Goal: Task Accomplishment & Management: Use online tool/utility

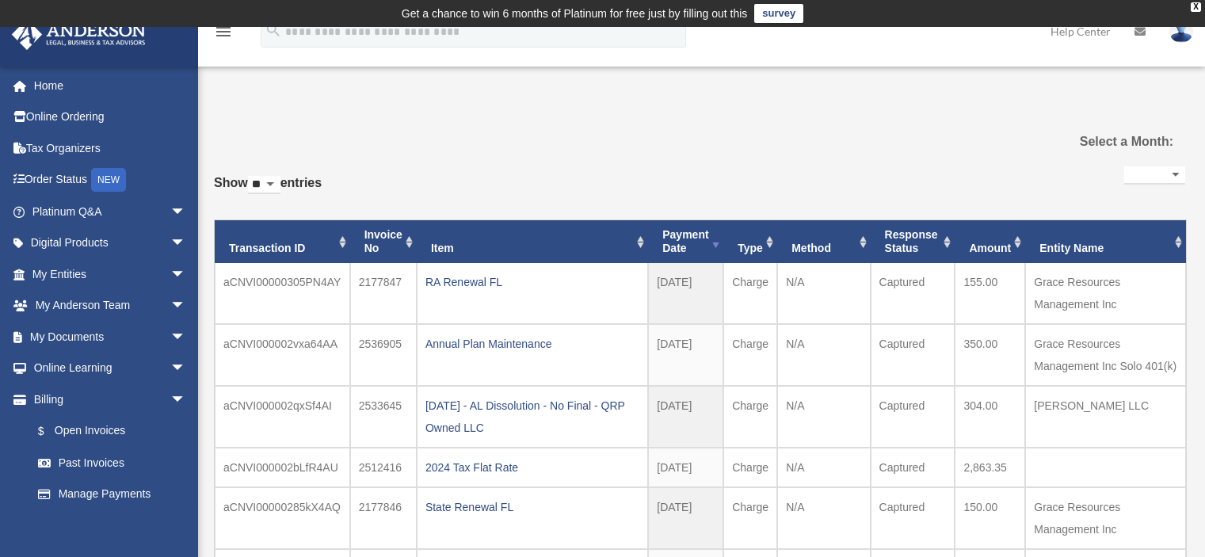
select select
click at [170, 334] on span "arrow_drop_down" at bounding box center [186, 337] width 32 height 32
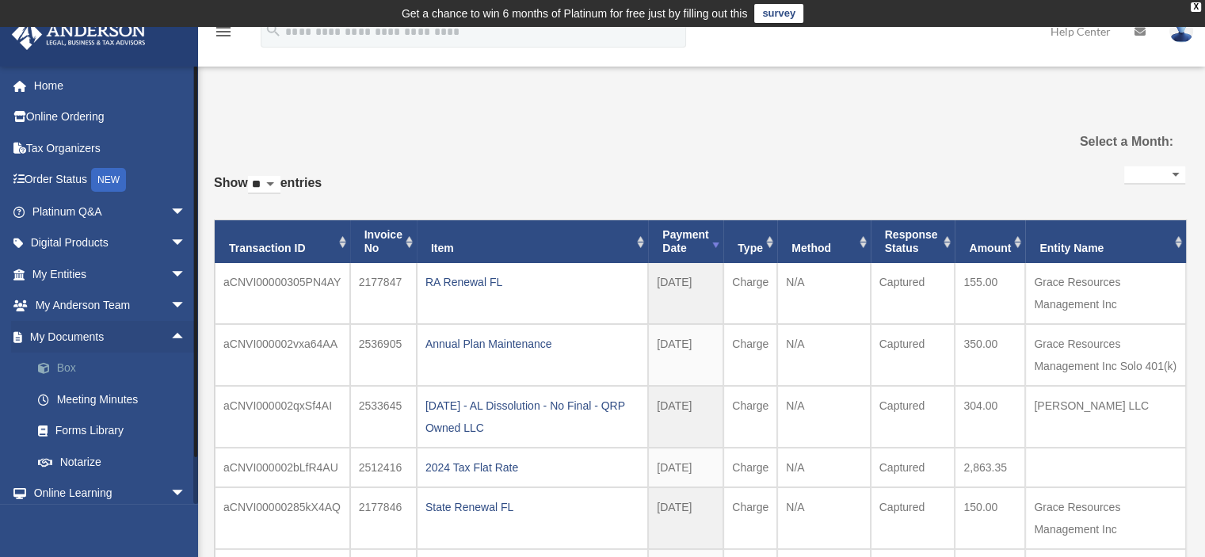
click at [63, 365] on link "Box" at bounding box center [116, 369] width 188 height 32
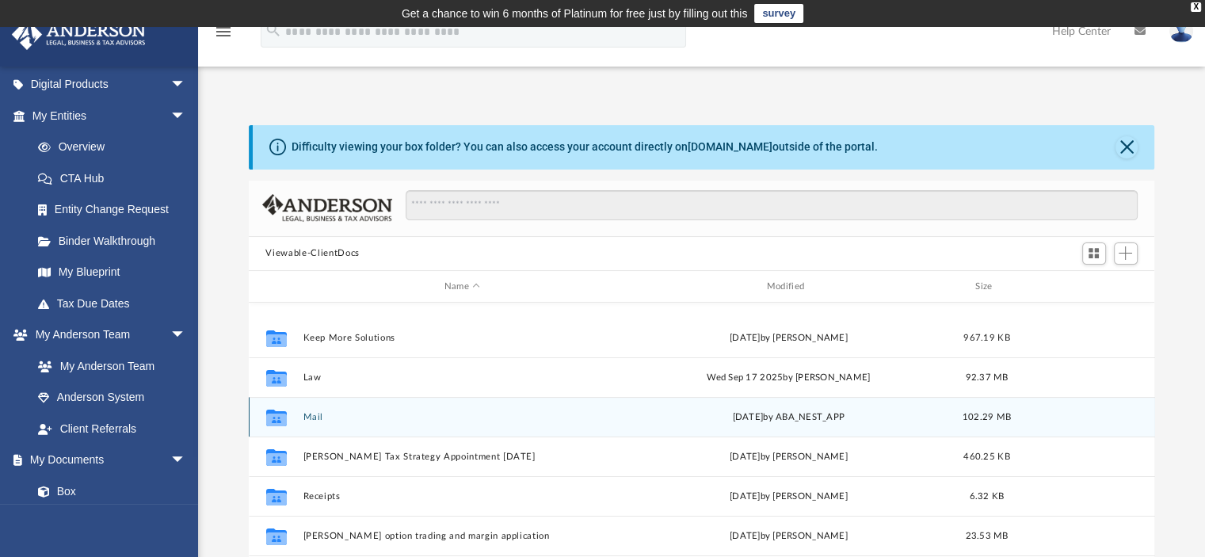
scroll to position [238, 0]
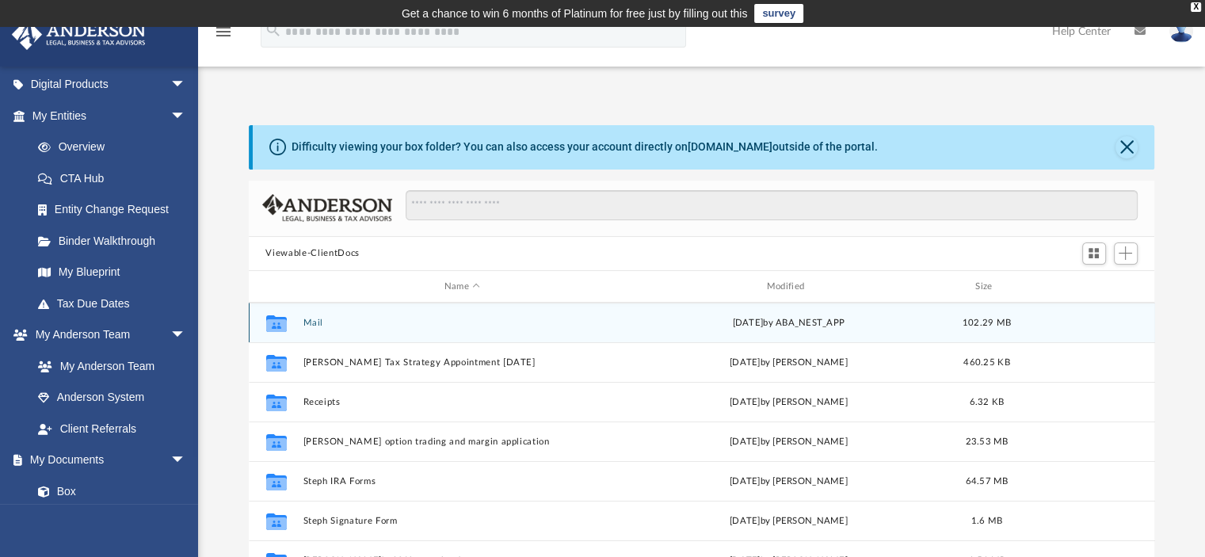
click at [315, 320] on button "Mail" at bounding box center [462, 323] width 319 height 10
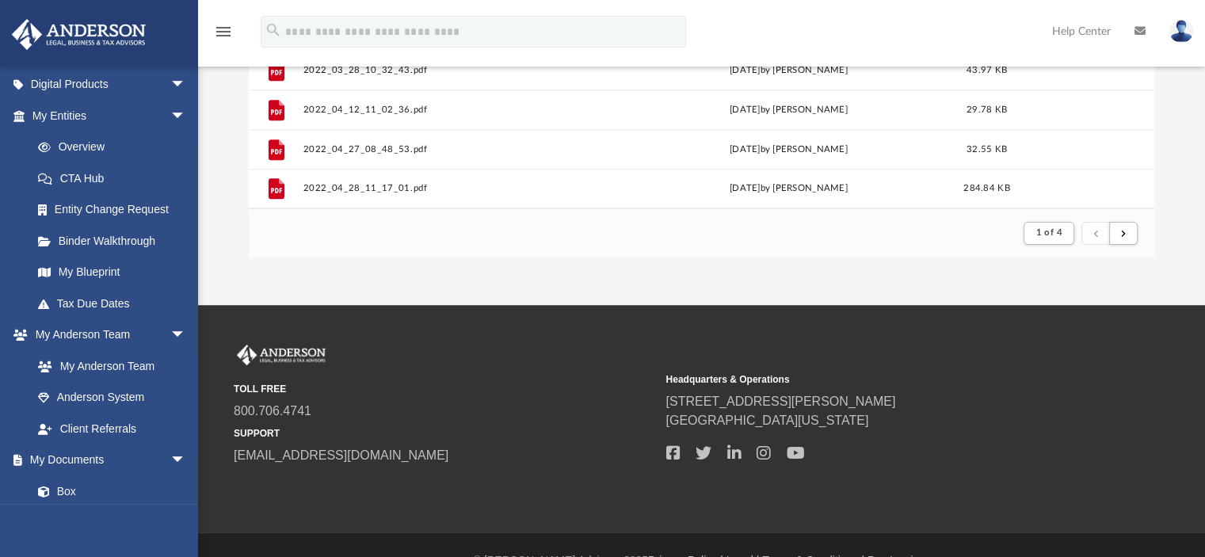
scroll to position [406, 0]
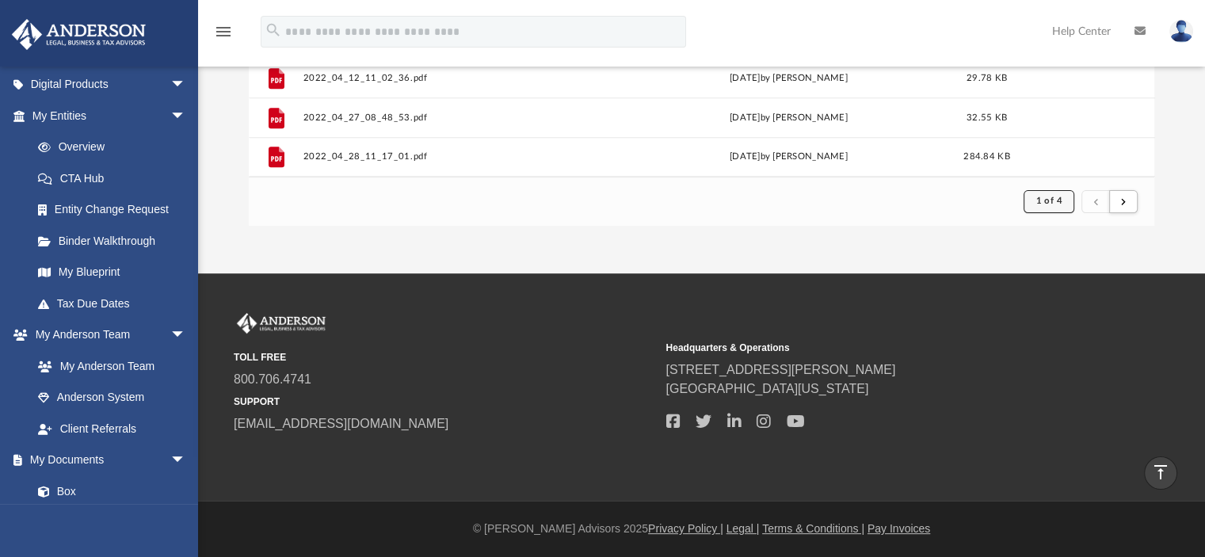
click at [1059, 199] on span "1 of 4" at bounding box center [1049, 200] width 26 height 9
click at [1060, 306] on li "4" at bounding box center [1063, 307] width 6 height 17
click at [1058, 196] on button "1 of 4" at bounding box center [1049, 201] width 50 height 22
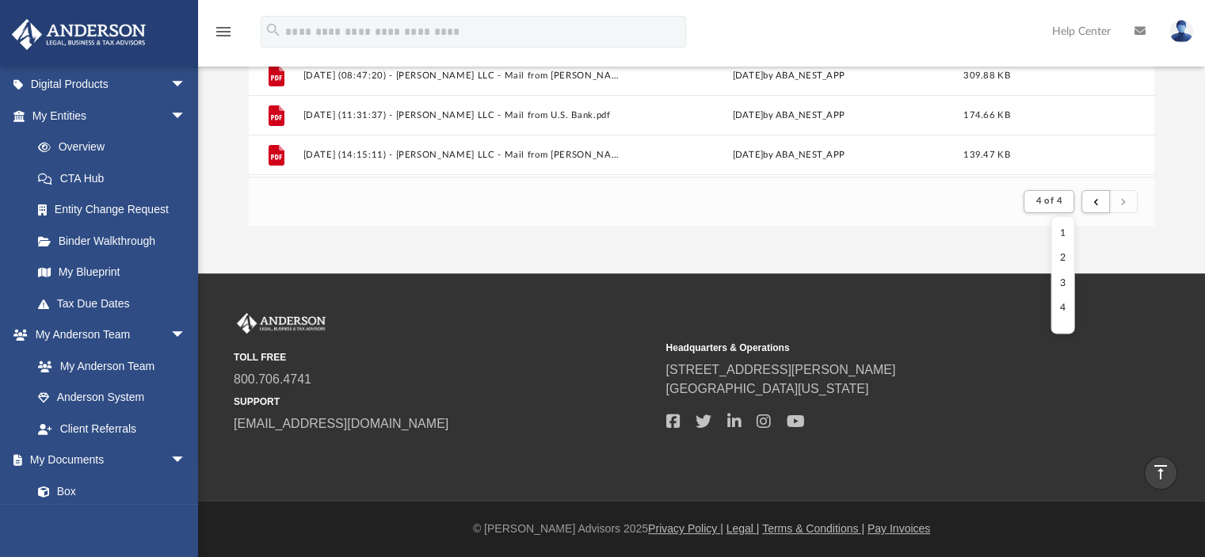
click at [1062, 300] on li "4" at bounding box center [1063, 307] width 6 height 17
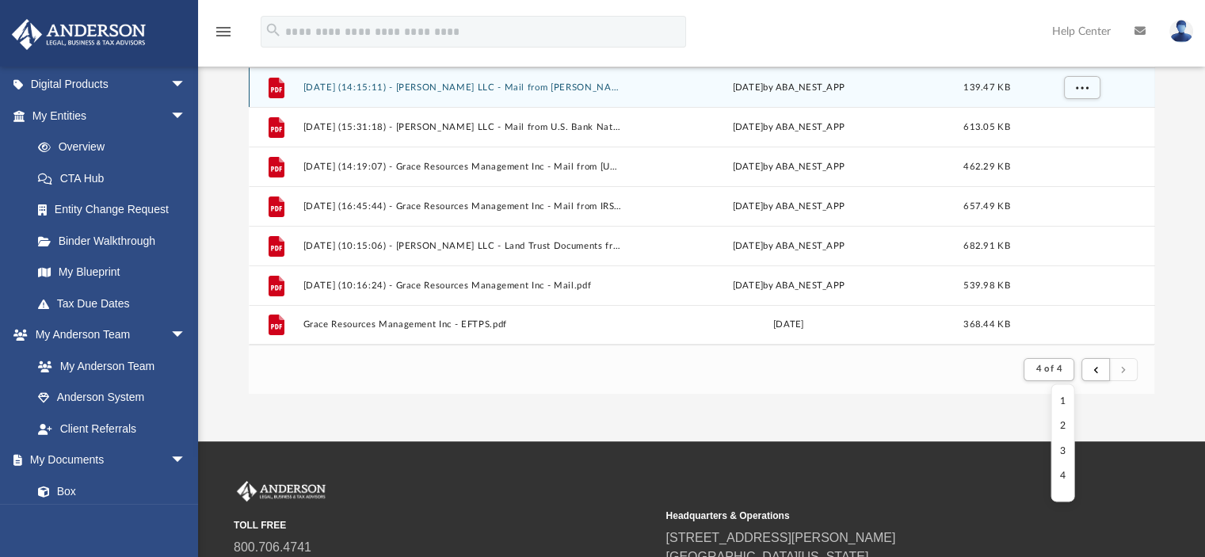
scroll to position [317, 0]
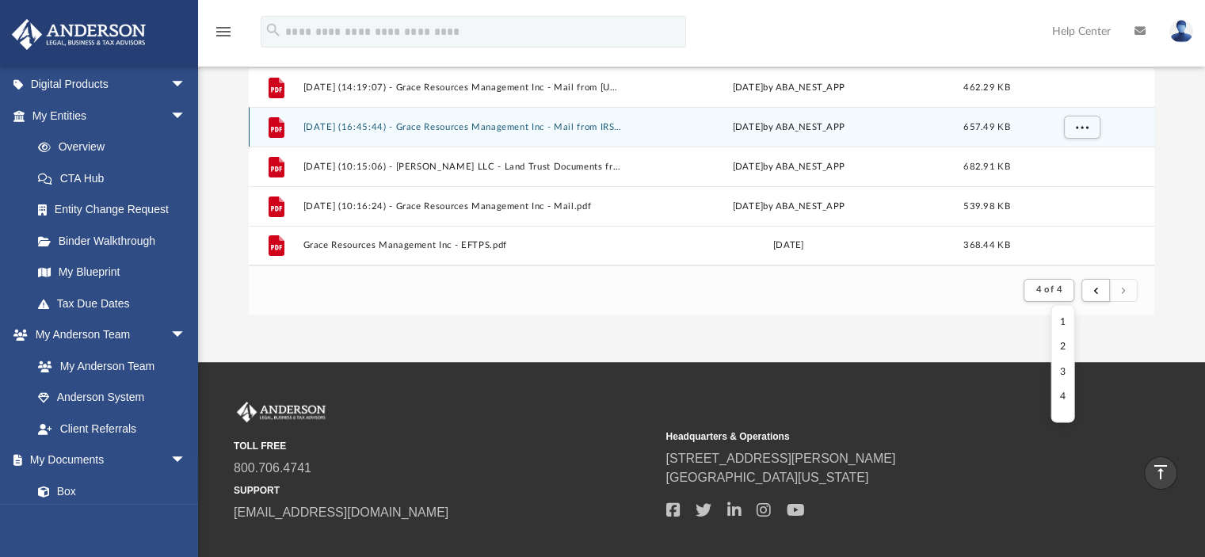
click at [532, 128] on div "File [DATE] (08:47:20) - [PERSON_NAME] LLC - Mail from [PERSON_NAME] LLC [PERSO…" at bounding box center [702, 126] width 906 height 280
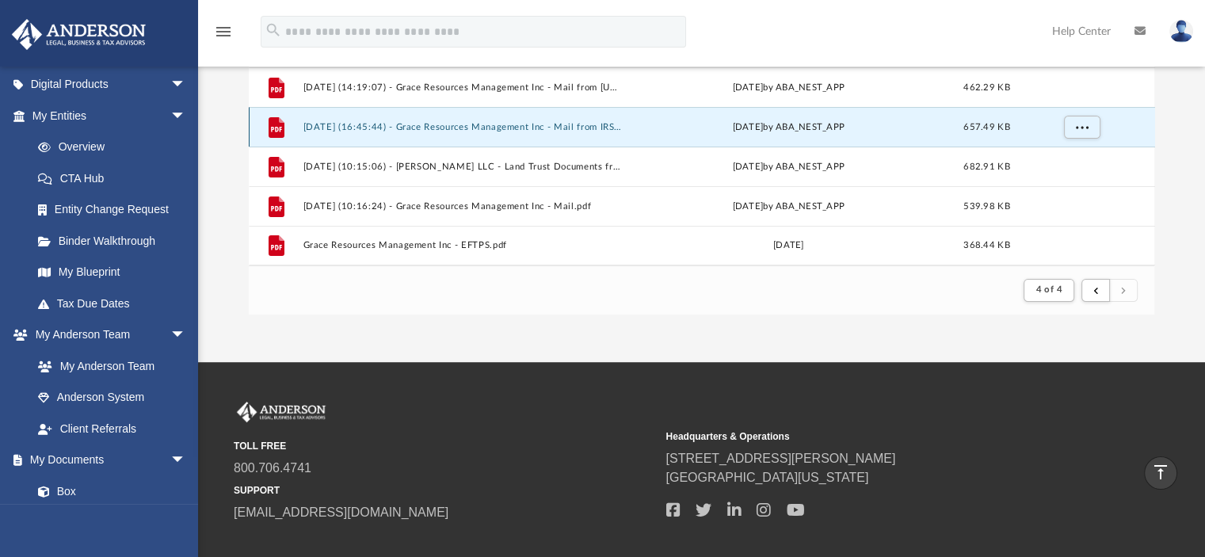
scroll to position [235, 0]
click at [1081, 129] on span "More options" at bounding box center [1081, 128] width 13 height 9
click at [1064, 161] on li "Preview" at bounding box center [1067, 159] width 46 height 17
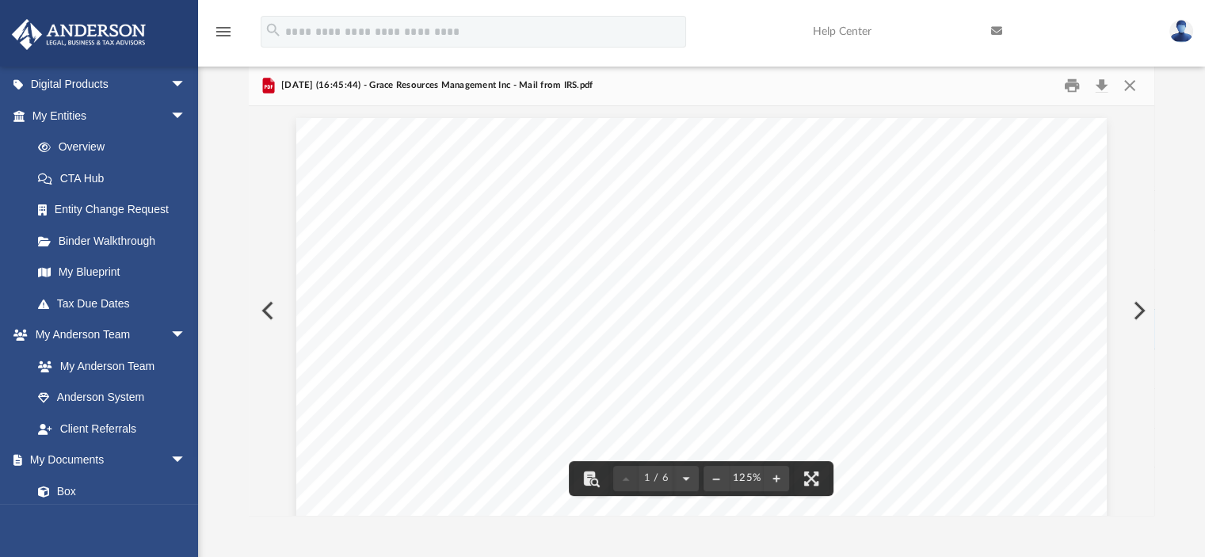
scroll to position [0, 0]
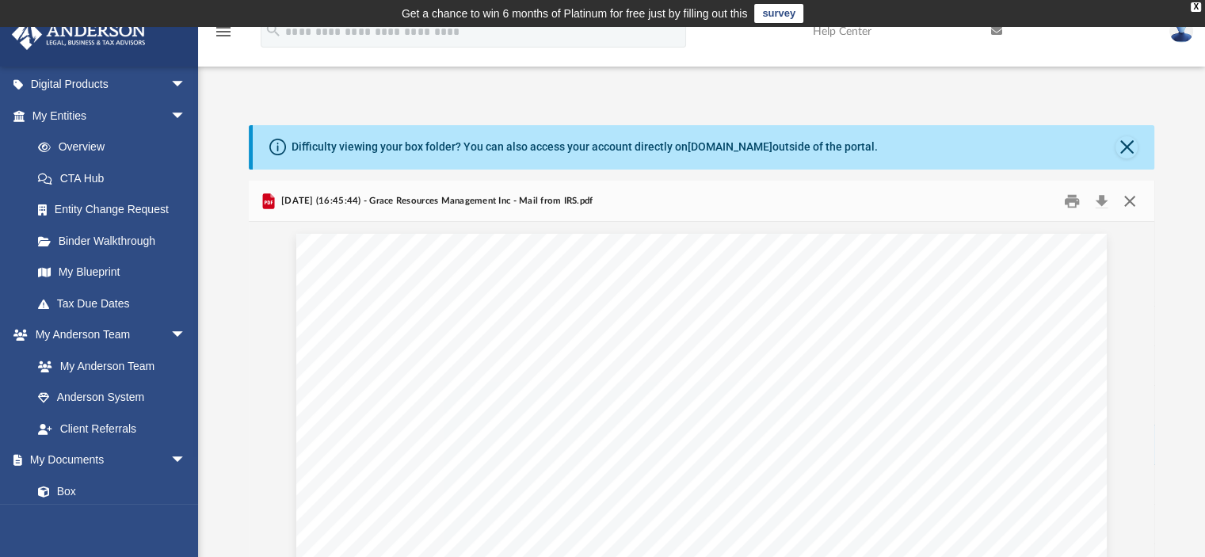
click at [1124, 196] on button "Close" at bounding box center [1130, 201] width 29 height 25
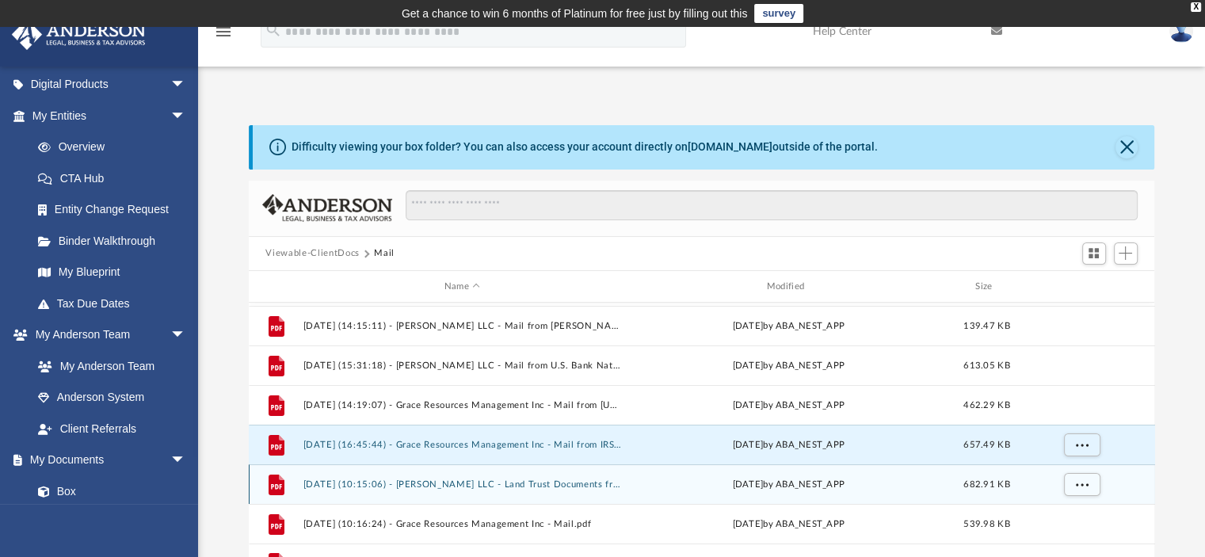
click at [597, 480] on button "[DATE] (10:15:06) - [PERSON_NAME] LLC - Land Trust Documents from [PERSON_NAME]…" at bounding box center [462, 484] width 319 height 10
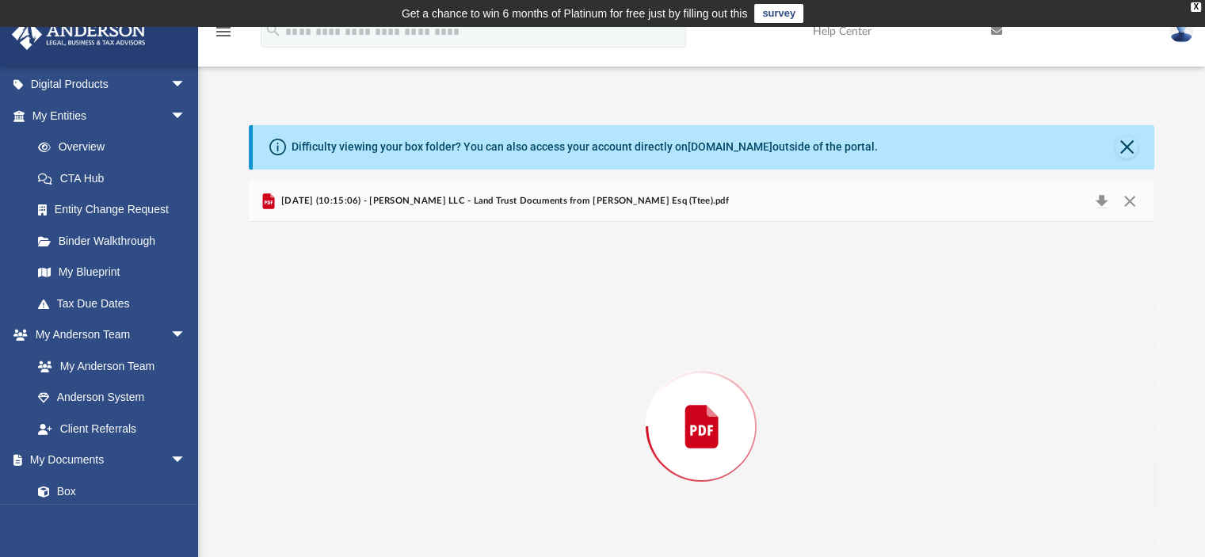
scroll to position [74, 0]
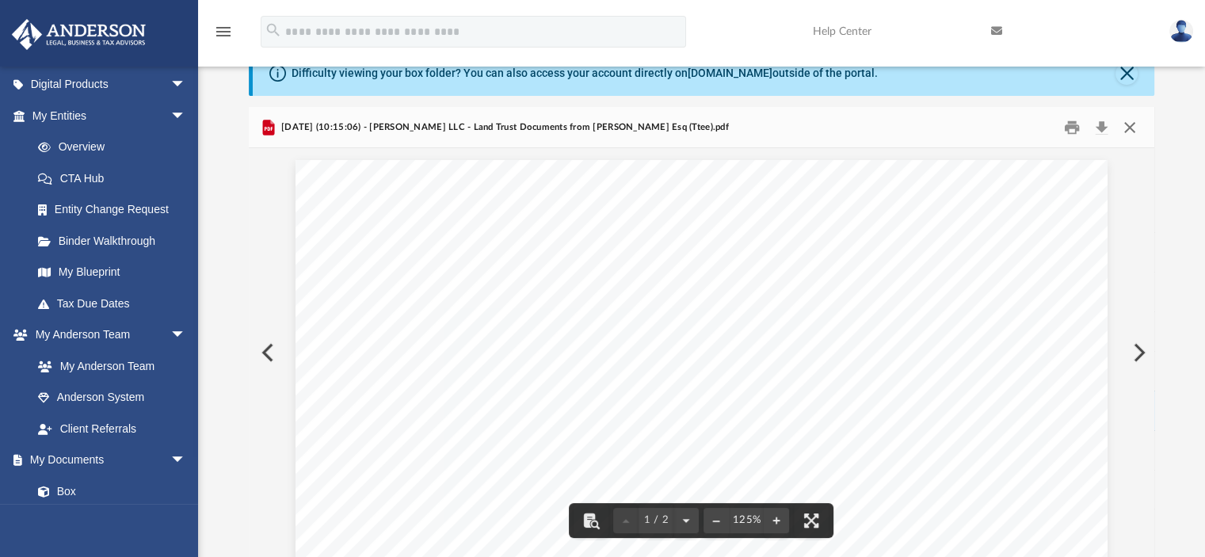
click at [1125, 124] on button "Close" at bounding box center [1130, 127] width 29 height 25
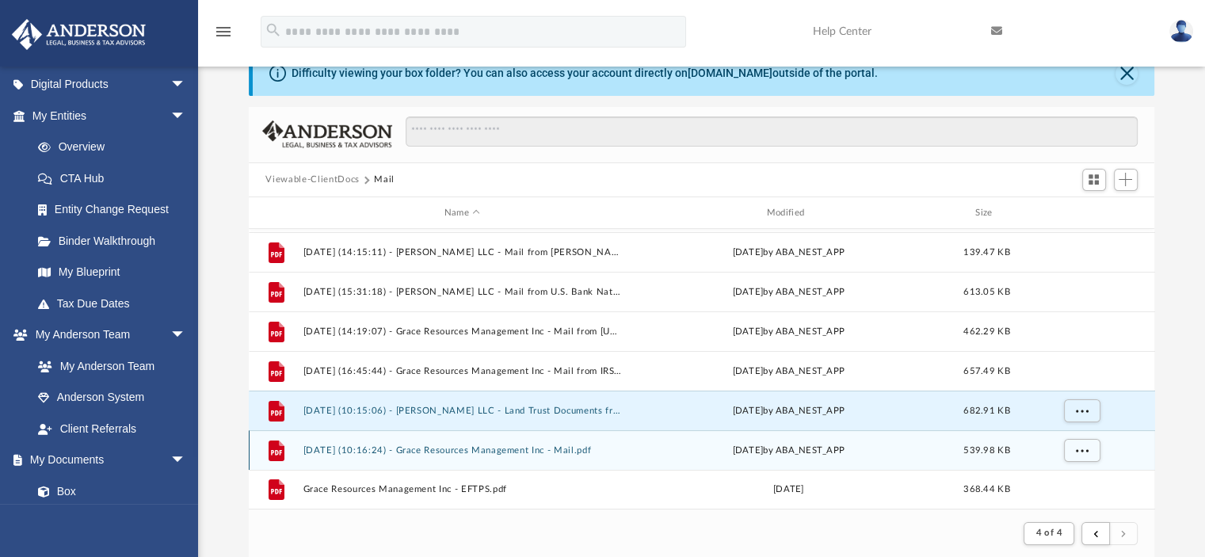
click at [546, 448] on button "[DATE] (10:16:24) - Grace Resources Management Inc - Mail.pdf" at bounding box center [462, 450] width 319 height 10
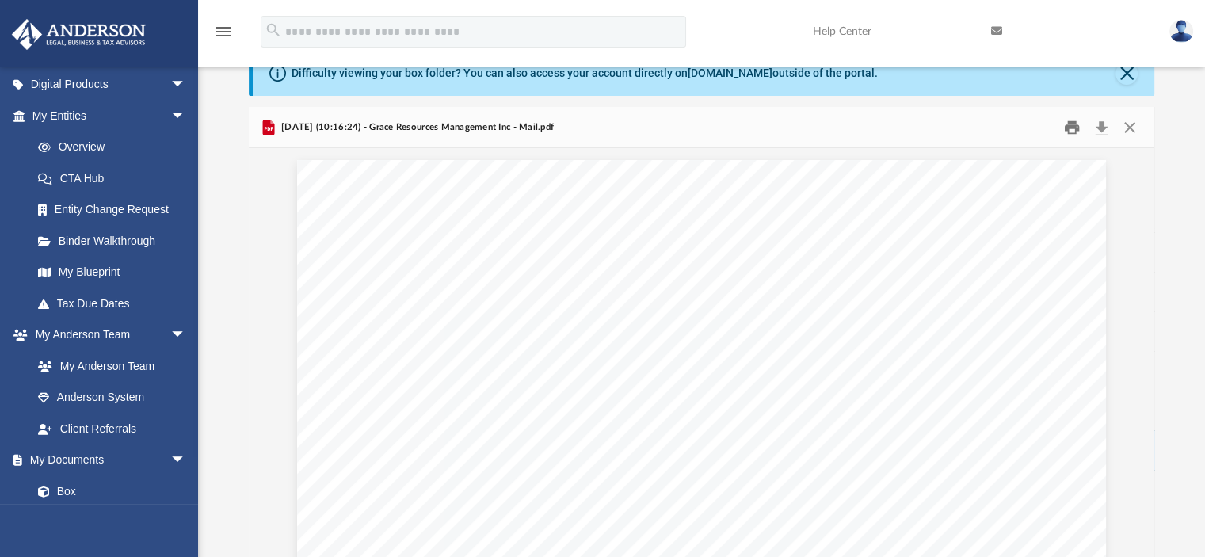
click at [1073, 126] on button "Print" at bounding box center [1072, 127] width 32 height 25
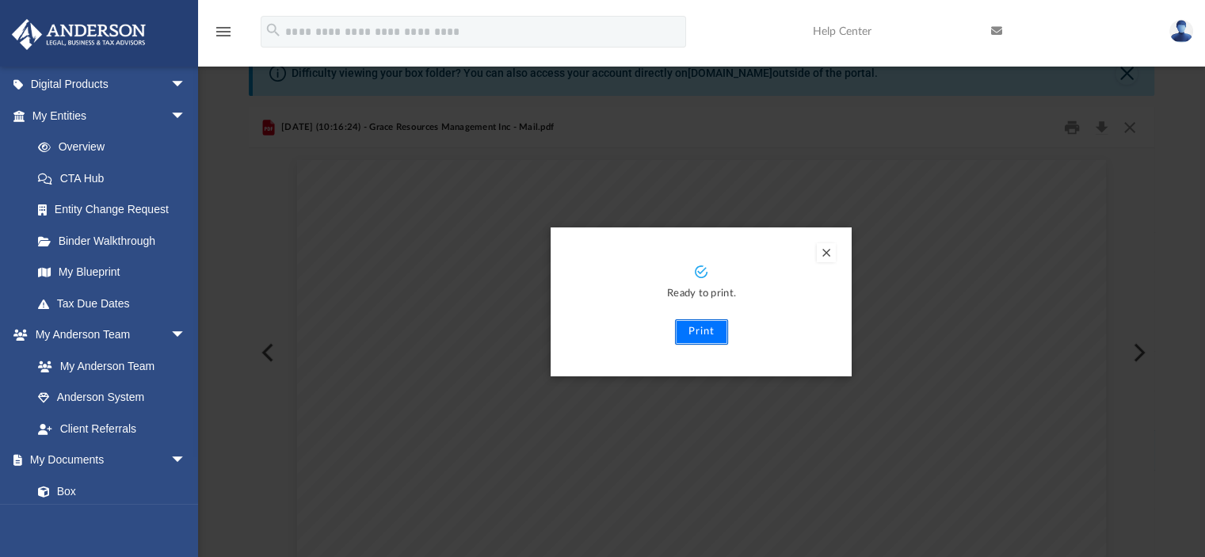
click at [705, 332] on button "Print" at bounding box center [701, 331] width 53 height 25
